Goal: Transaction & Acquisition: Obtain resource

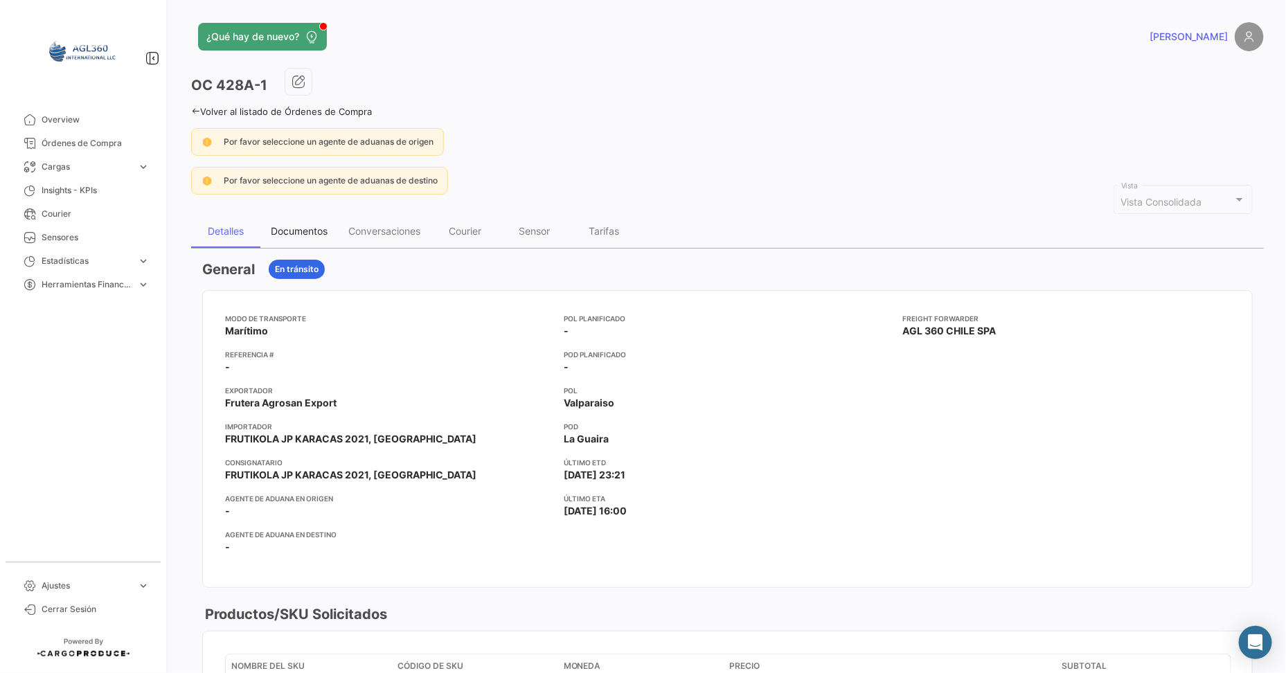
click at [305, 225] on div "Documentos" at bounding box center [299, 231] width 57 height 12
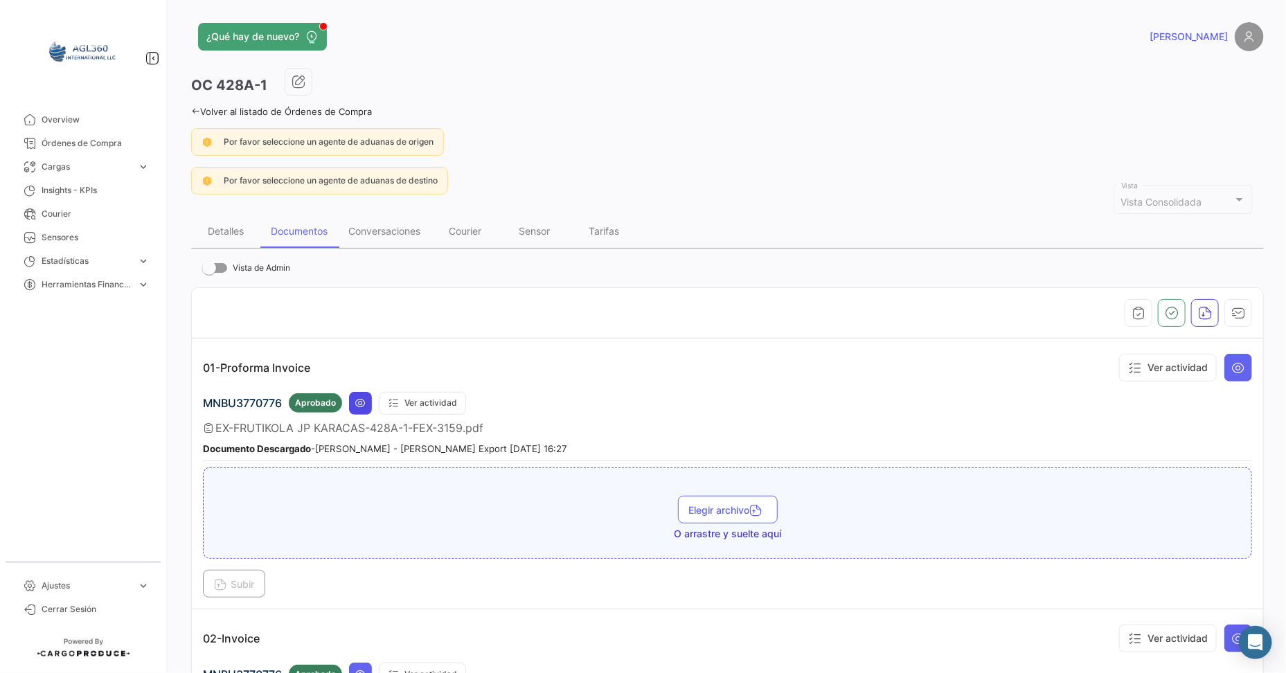
click at [360, 397] on icon at bounding box center [360, 402] width 11 height 11
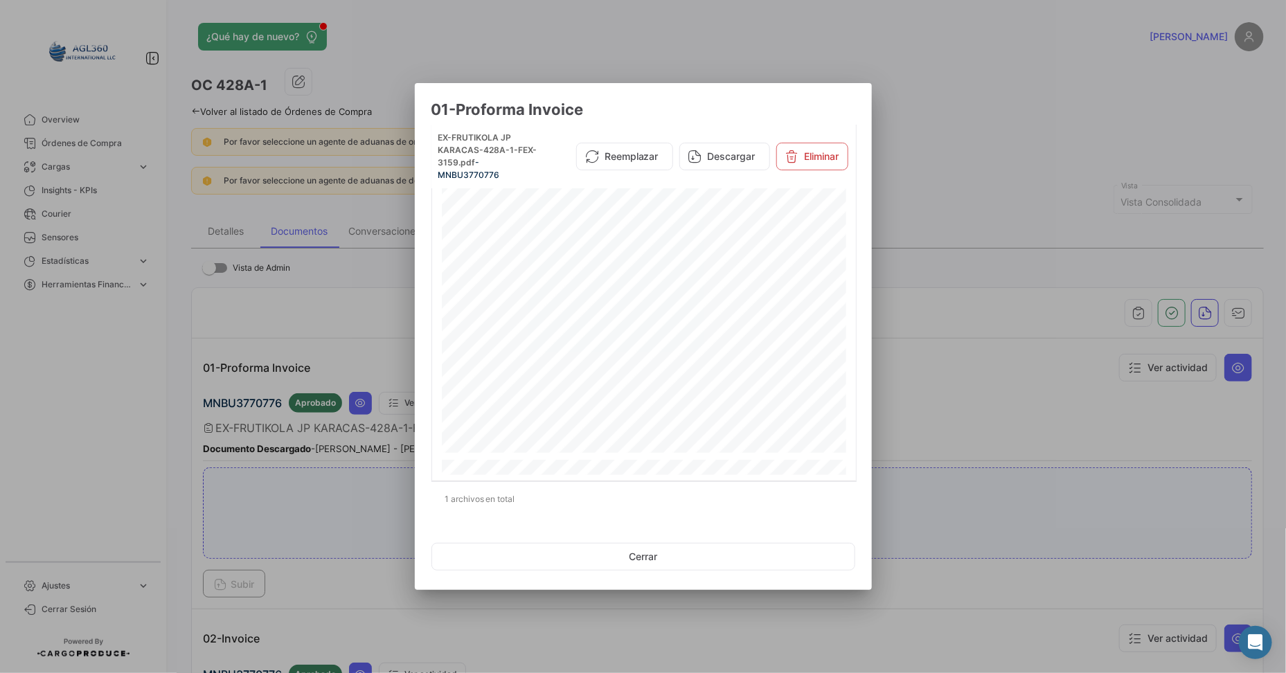
scroll to position [260, 0]
click at [717, 155] on button "Descargar" at bounding box center [724, 157] width 91 height 28
click at [986, 300] on div at bounding box center [643, 336] width 1286 height 673
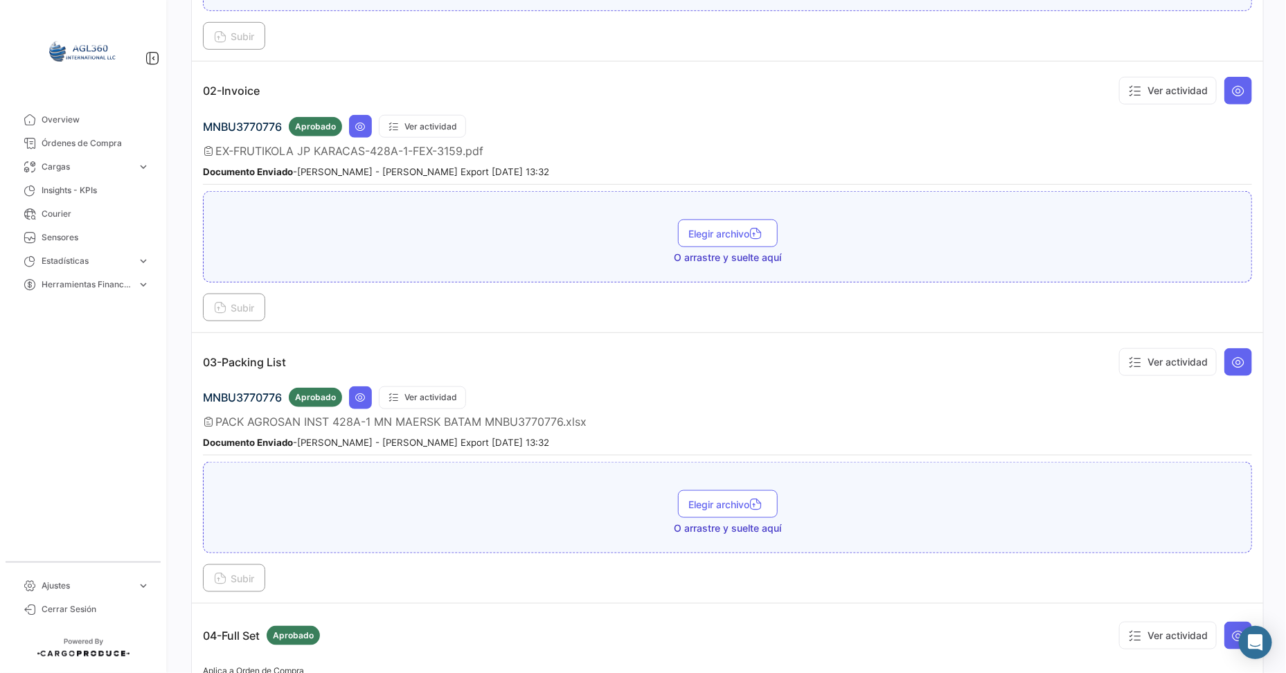
scroll to position [605, 0]
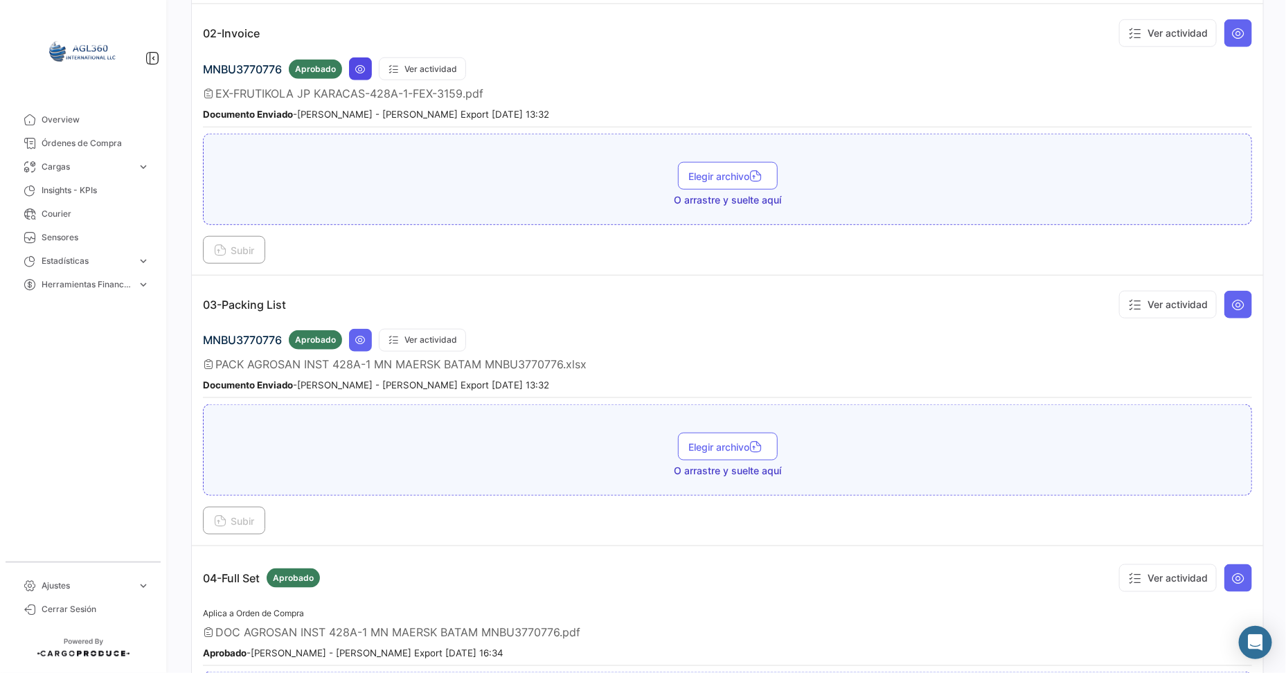
click at [361, 73] on button at bounding box center [360, 68] width 23 height 23
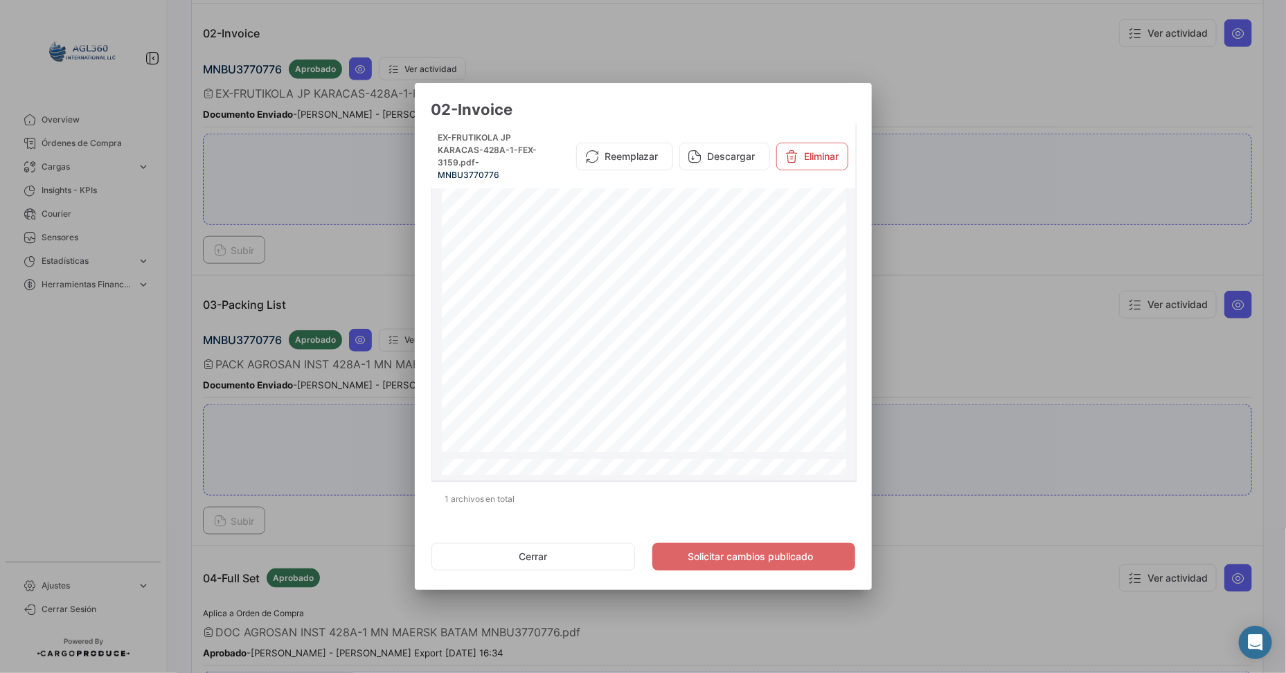
scroll to position [345, 0]
click at [951, 307] on div at bounding box center [643, 336] width 1286 height 673
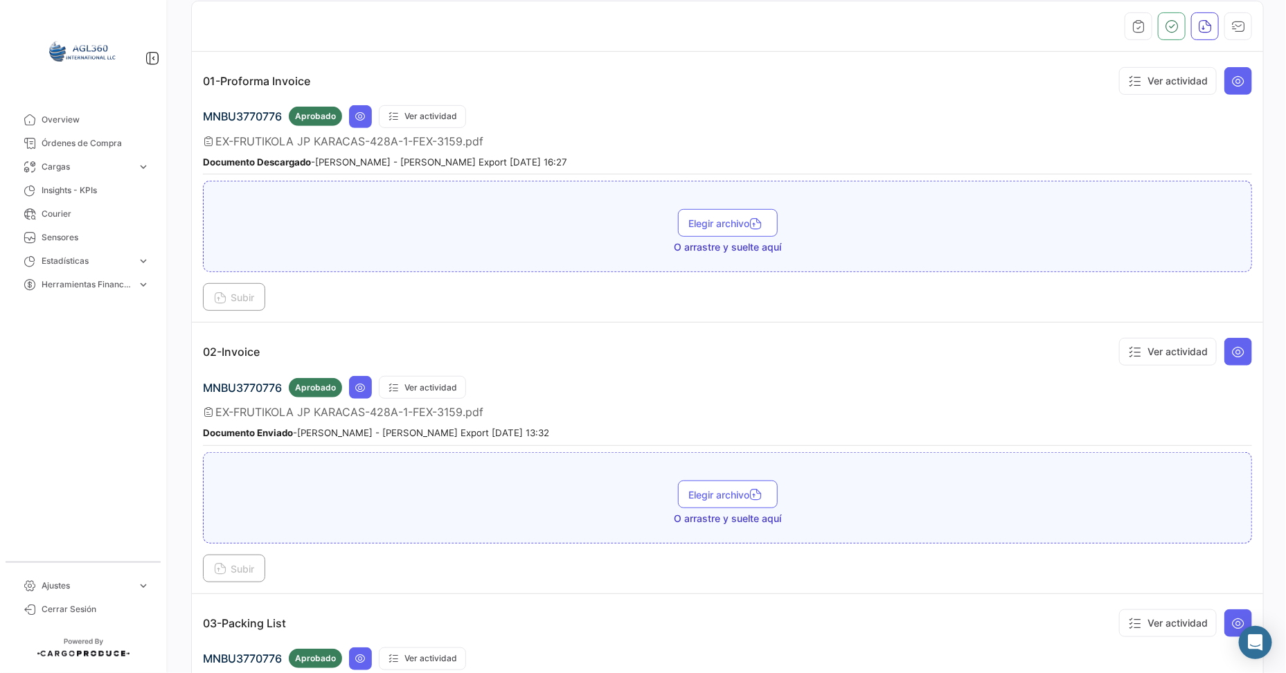
scroll to position [260, 0]
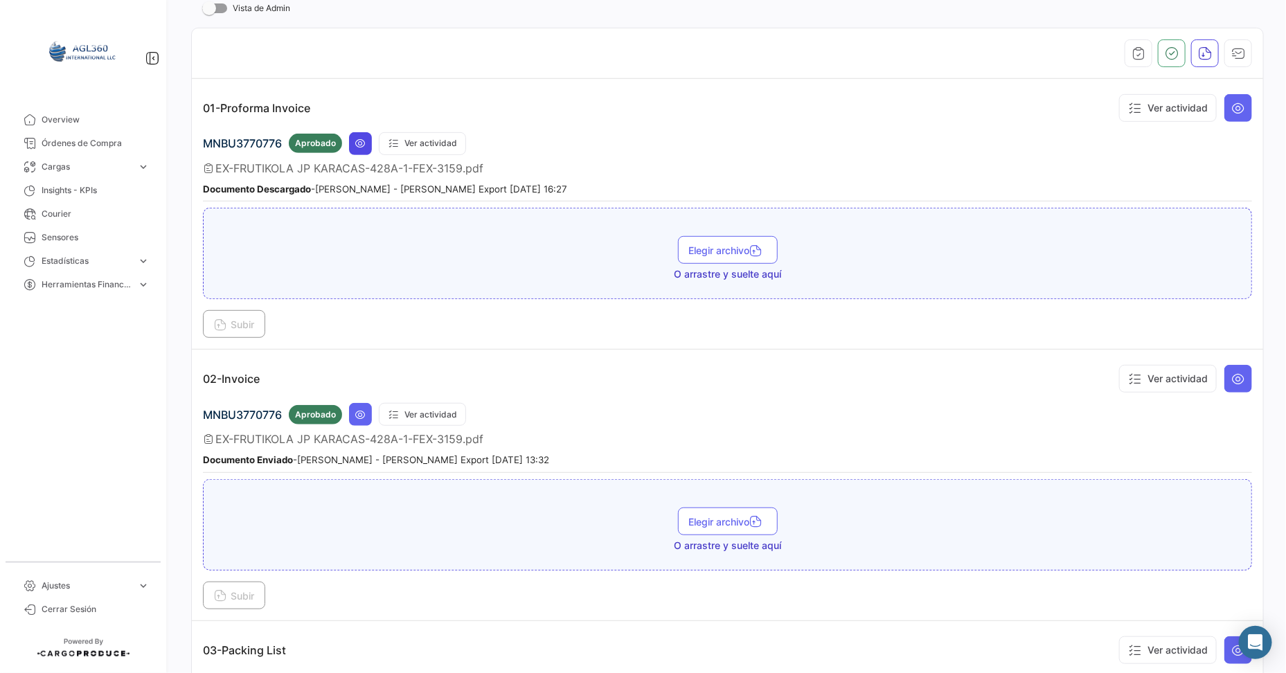
click at [363, 146] on icon at bounding box center [360, 143] width 11 height 11
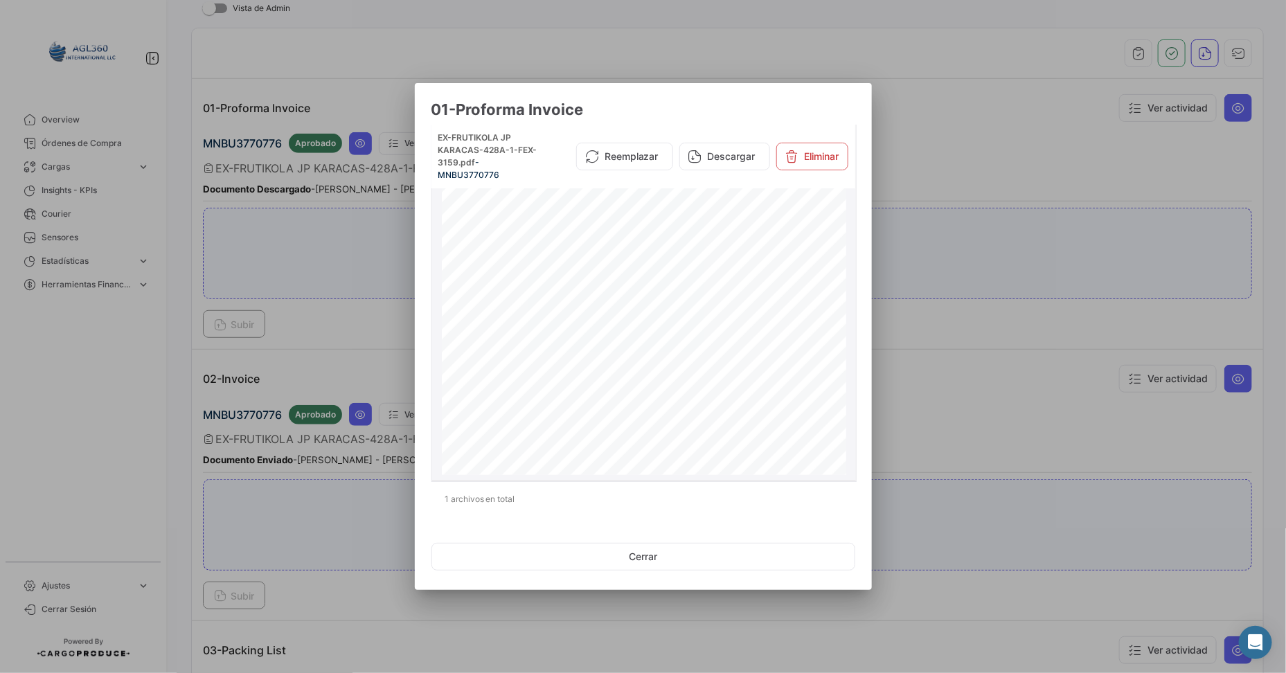
scroll to position [345, 0]
click at [1000, 347] on div at bounding box center [643, 336] width 1286 height 673
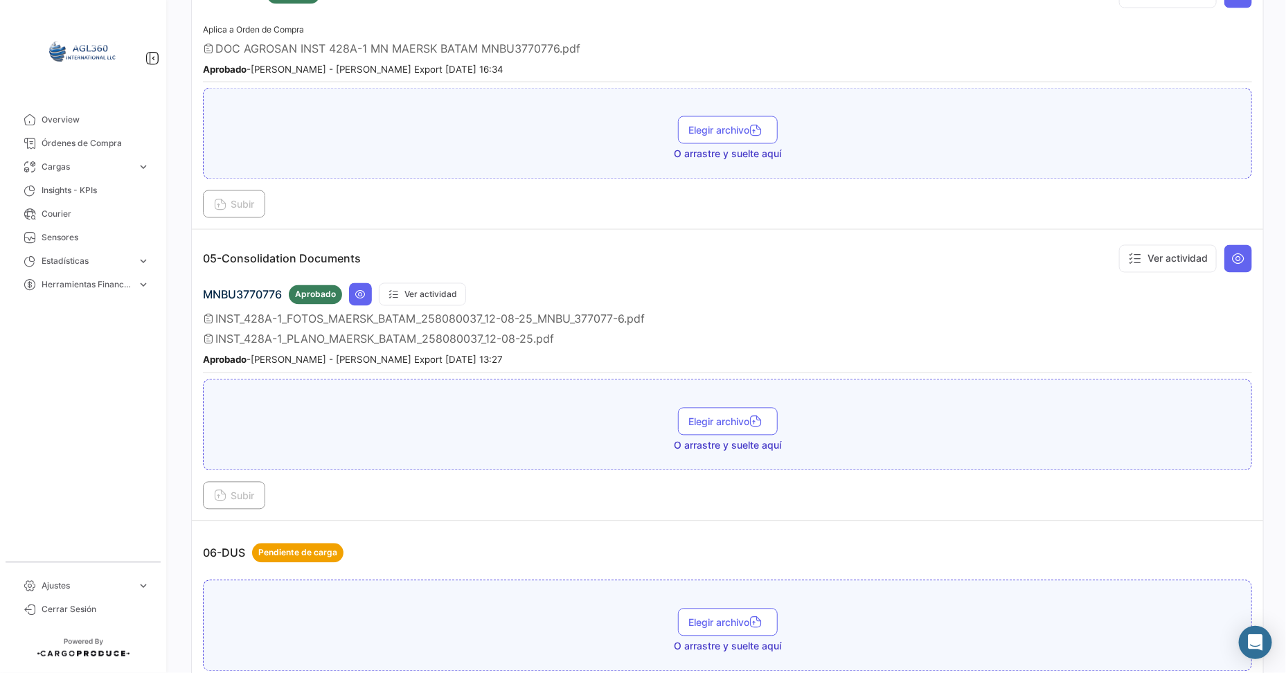
scroll to position [1297, 0]
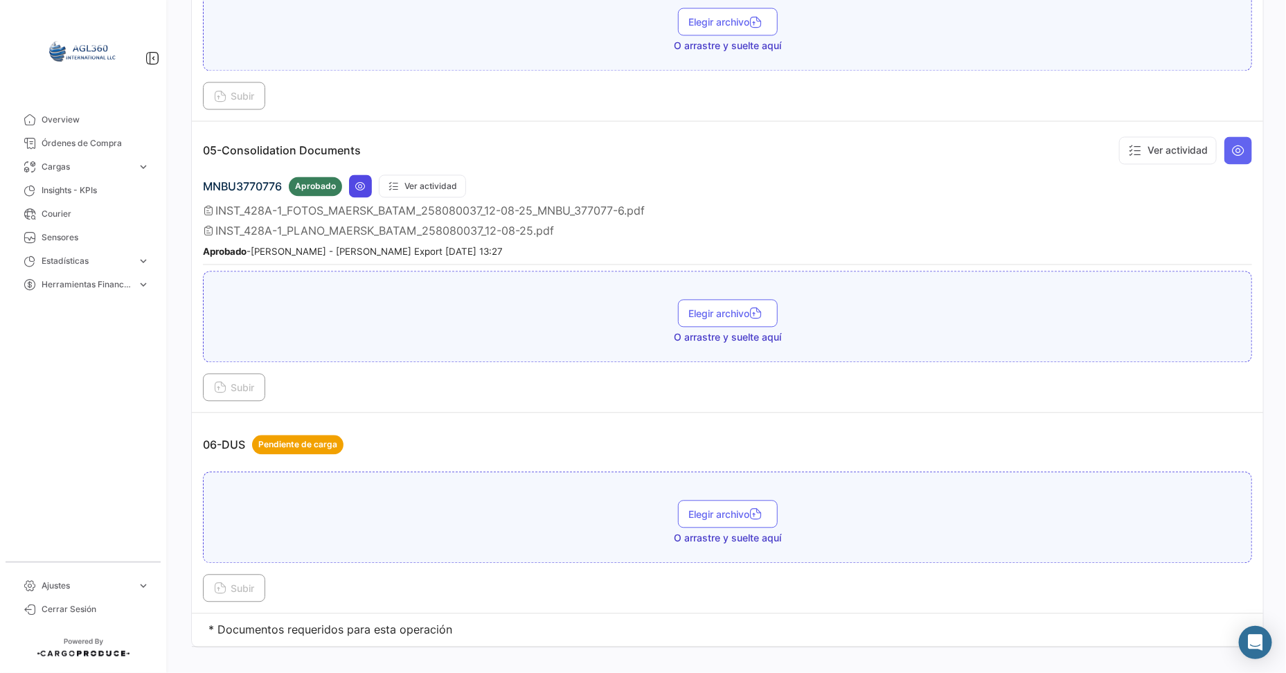
click at [364, 188] on button at bounding box center [360, 185] width 23 height 23
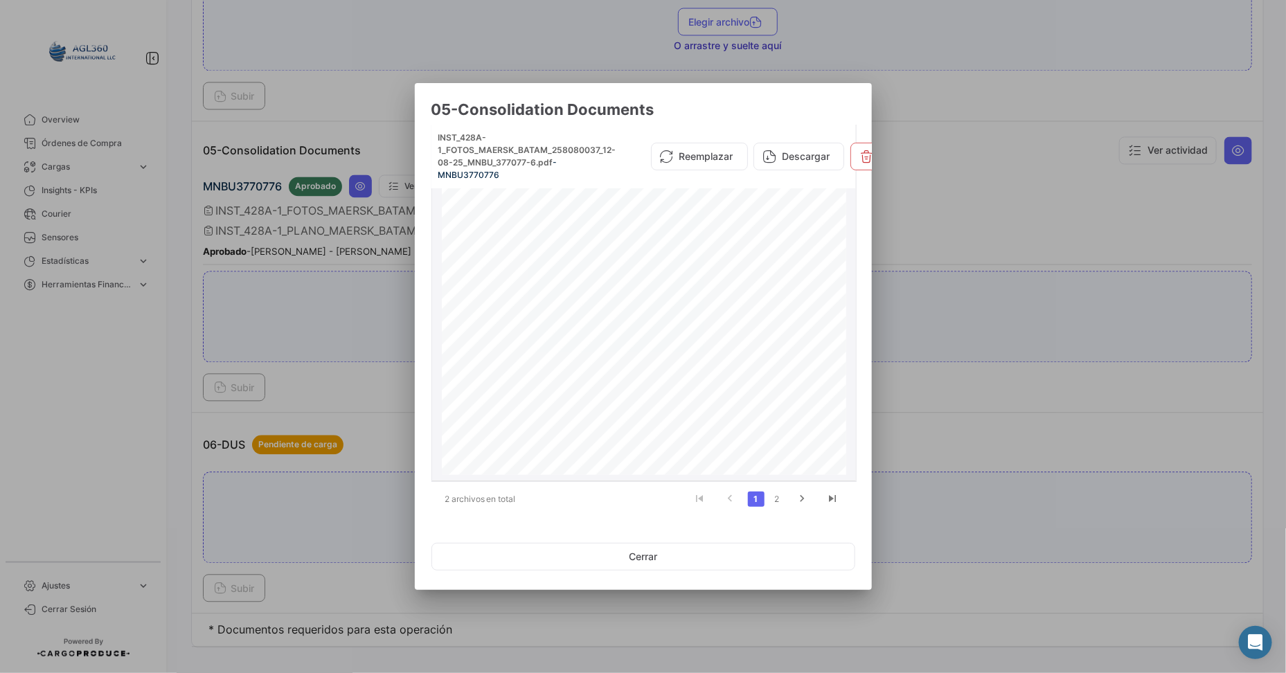
scroll to position [345, 0]
click at [662, 558] on button "Cerrar" at bounding box center [643, 557] width 424 height 28
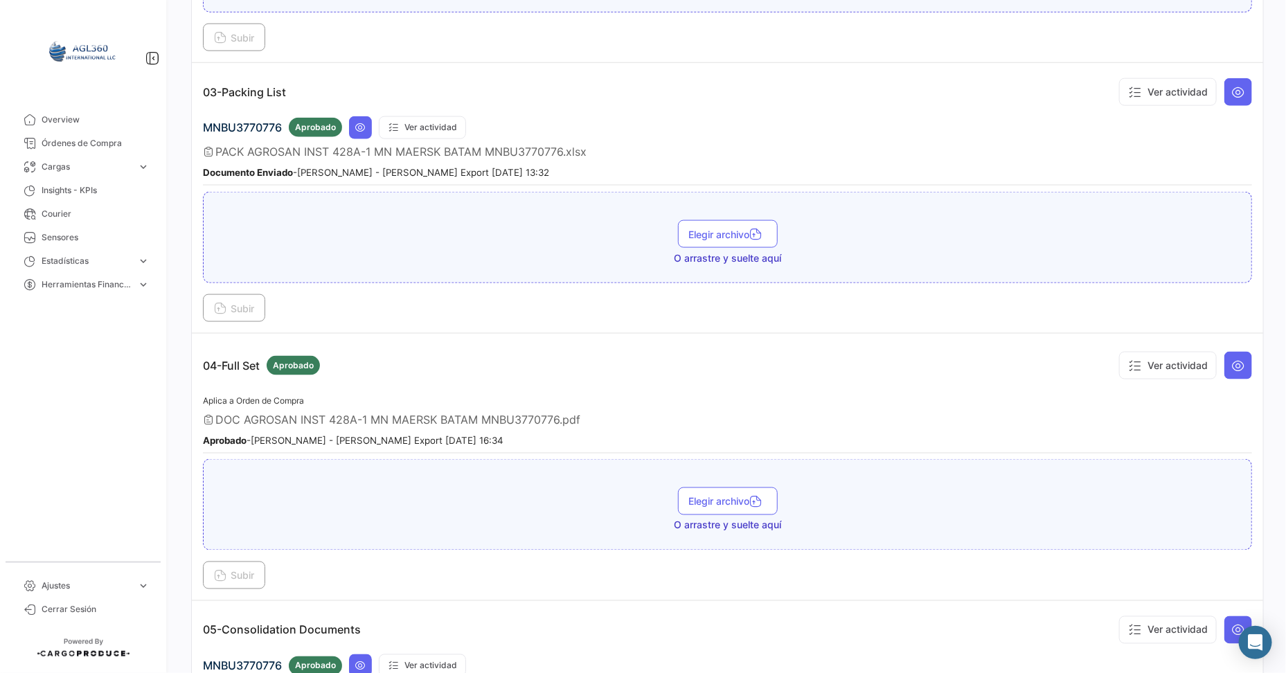
scroll to position [791, 0]
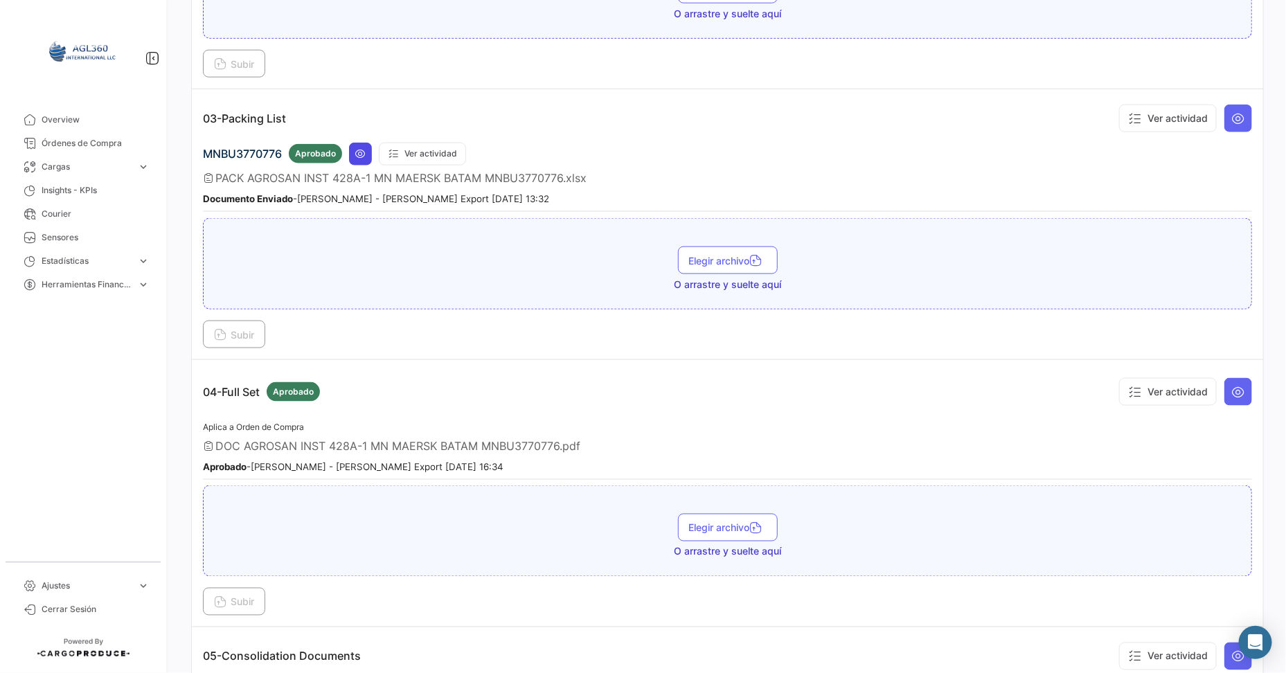
click at [360, 149] on icon at bounding box center [360, 153] width 11 height 11
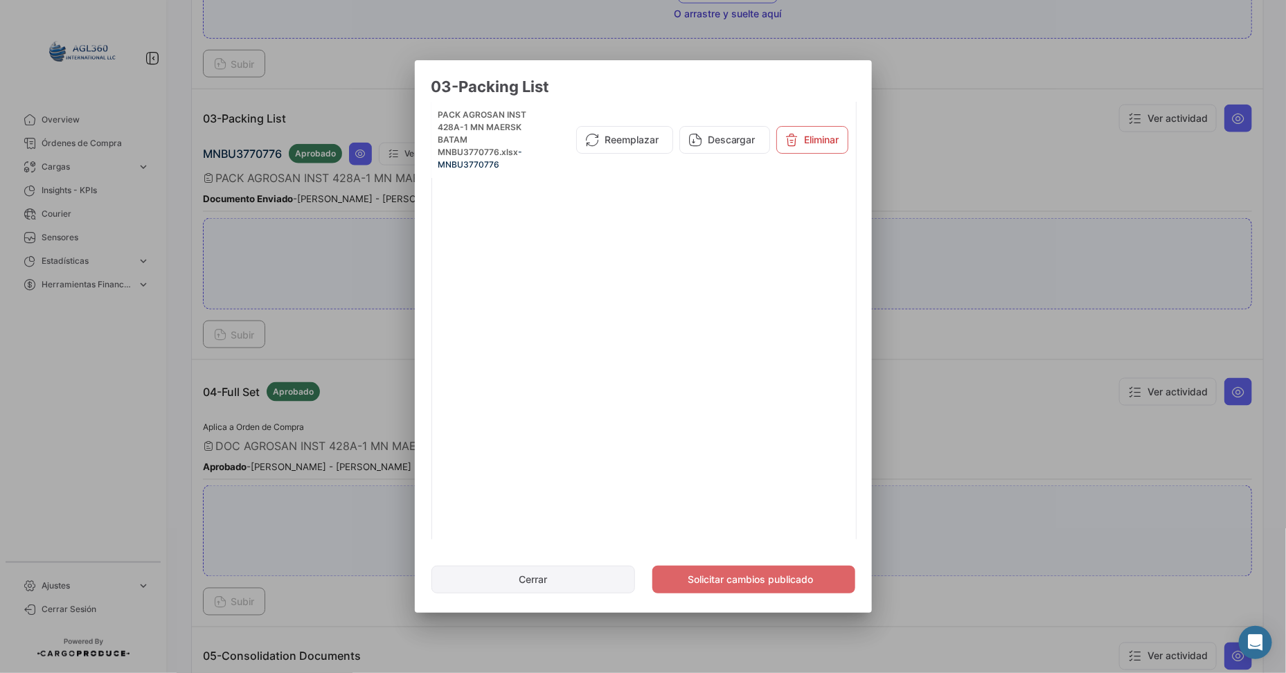
click at [564, 583] on button "Cerrar" at bounding box center [533, 580] width 204 height 28
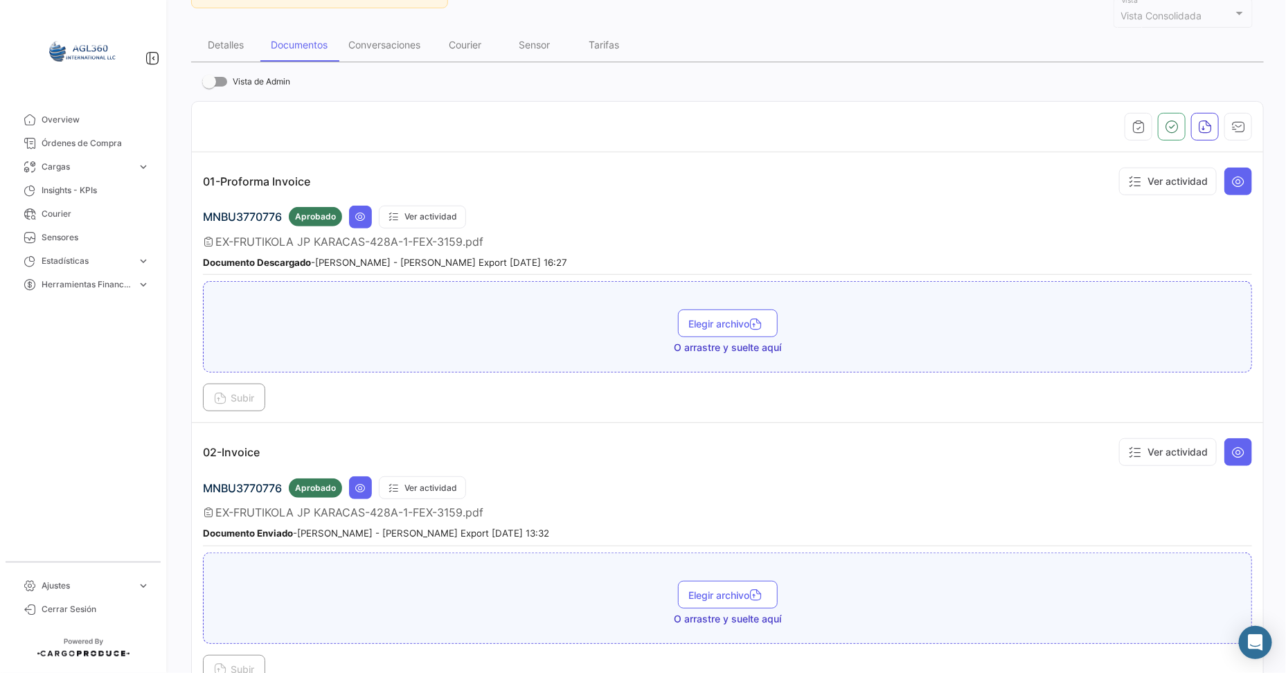
scroll to position [86, 0]
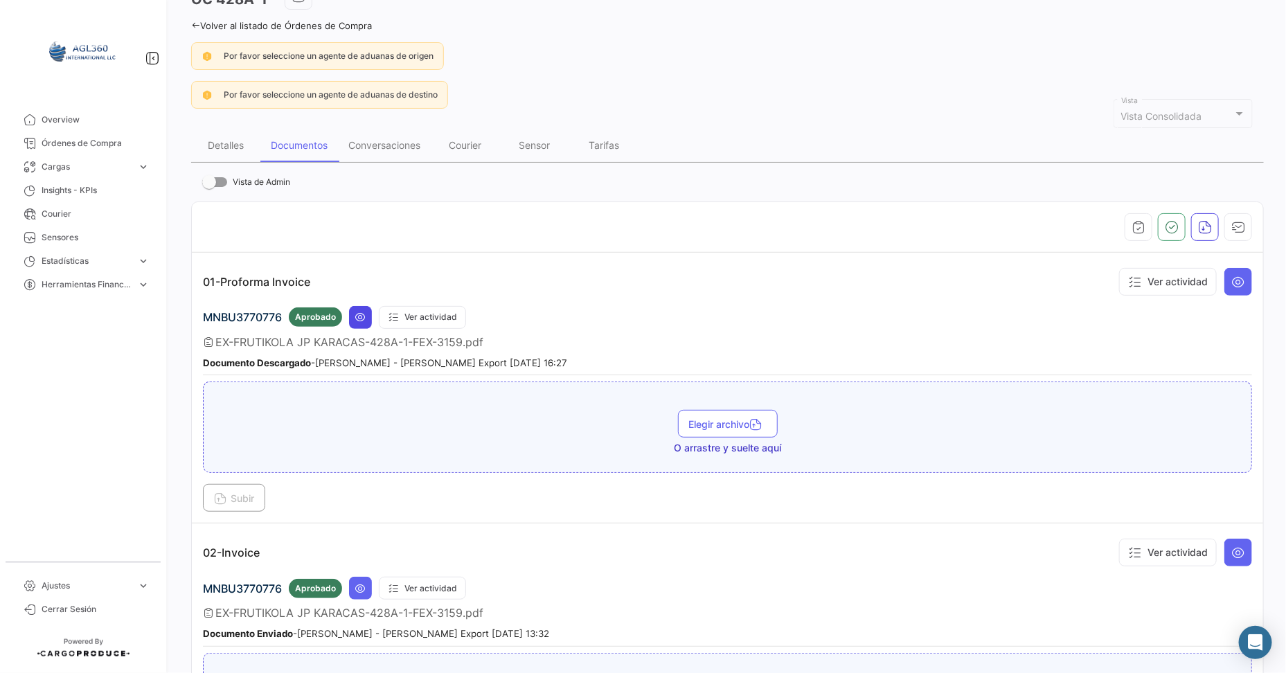
click at [360, 314] on icon at bounding box center [360, 317] width 11 height 11
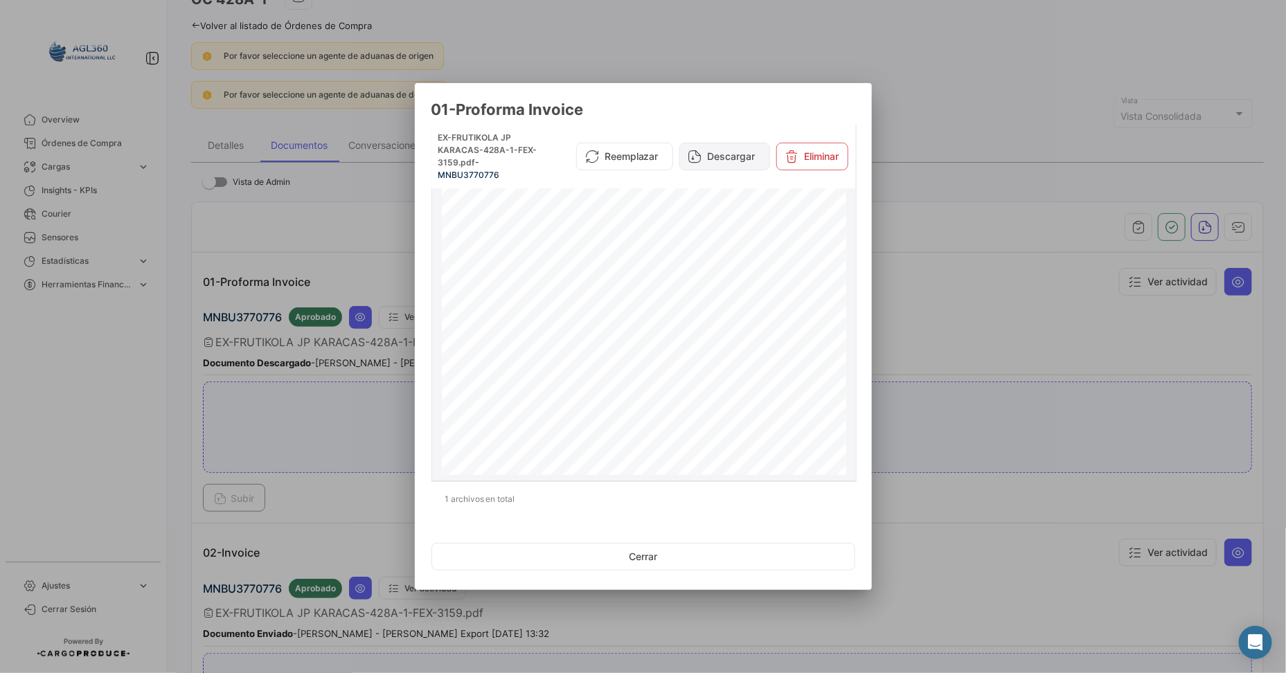
click at [737, 159] on button "Descargar" at bounding box center [724, 157] width 91 height 28
click at [116, 422] on div at bounding box center [643, 336] width 1286 height 673
